Goal: Task Accomplishment & Management: Use online tool/utility

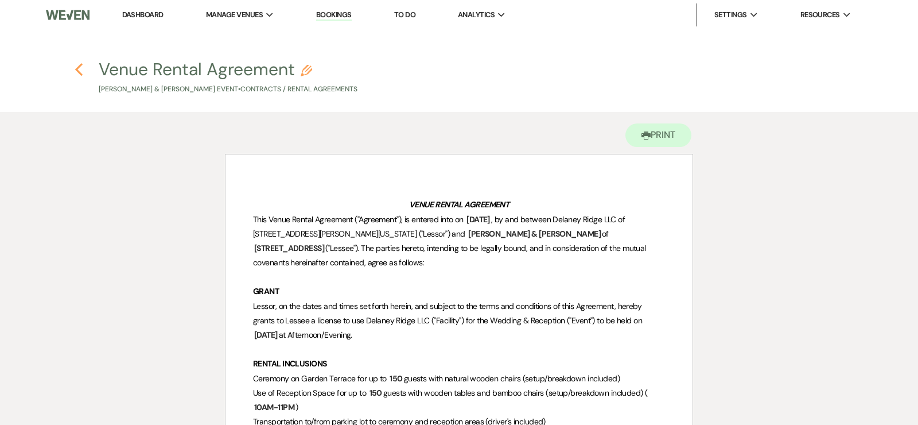
click at [76, 66] on icon "Previous" at bounding box center [79, 70] width 9 height 14
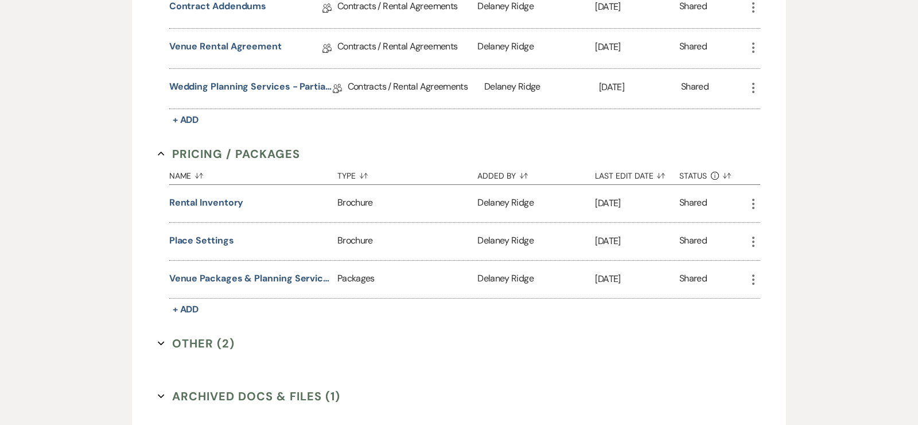
scroll to position [537, 0]
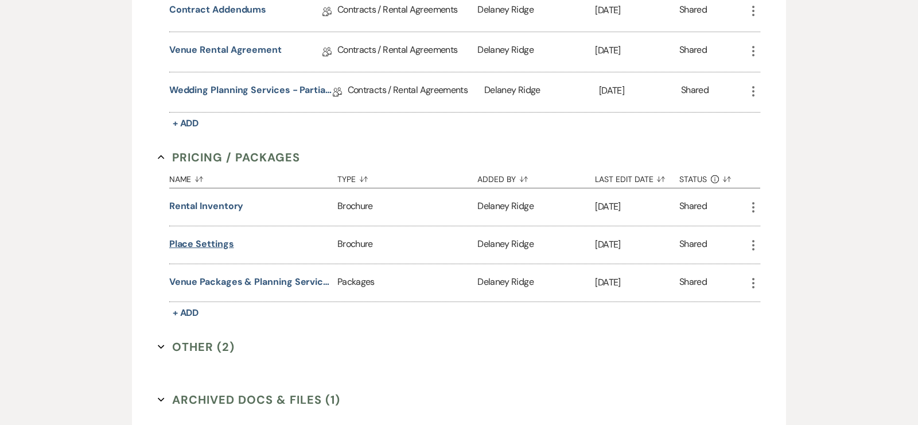
click at [219, 239] on button "Place Settings" at bounding box center [201, 244] width 65 height 14
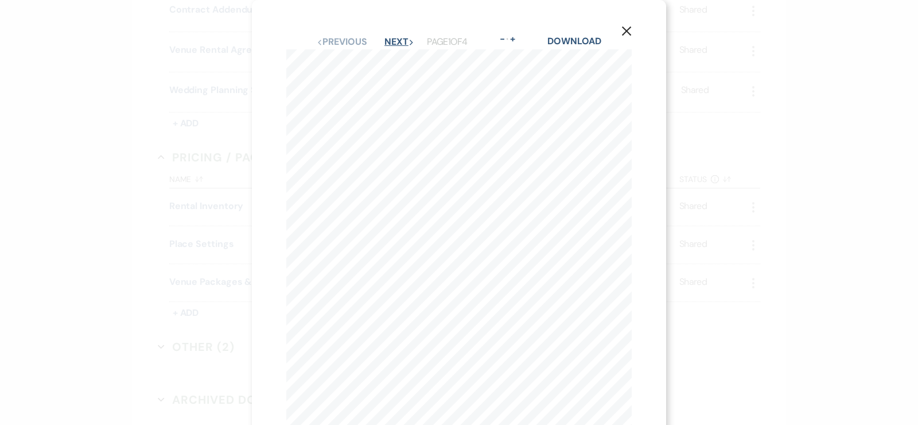
click at [398, 42] on button "Next Next" at bounding box center [399, 41] width 30 height 9
click at [393, 42] on button "Next Next" at bounding box center [399, 41] width 30 height 9
click at [347, 43] on button "Previous Previous" at bounding box center [341, 41] width 50 height 9
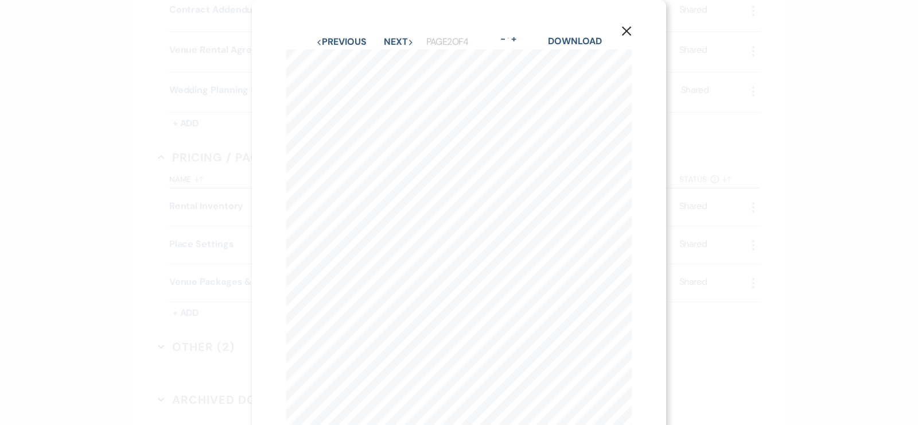
click at [627, 36] on icon "X" at bounding box center [627, 31] width 10 height 10
